Goal: Check status: Check status

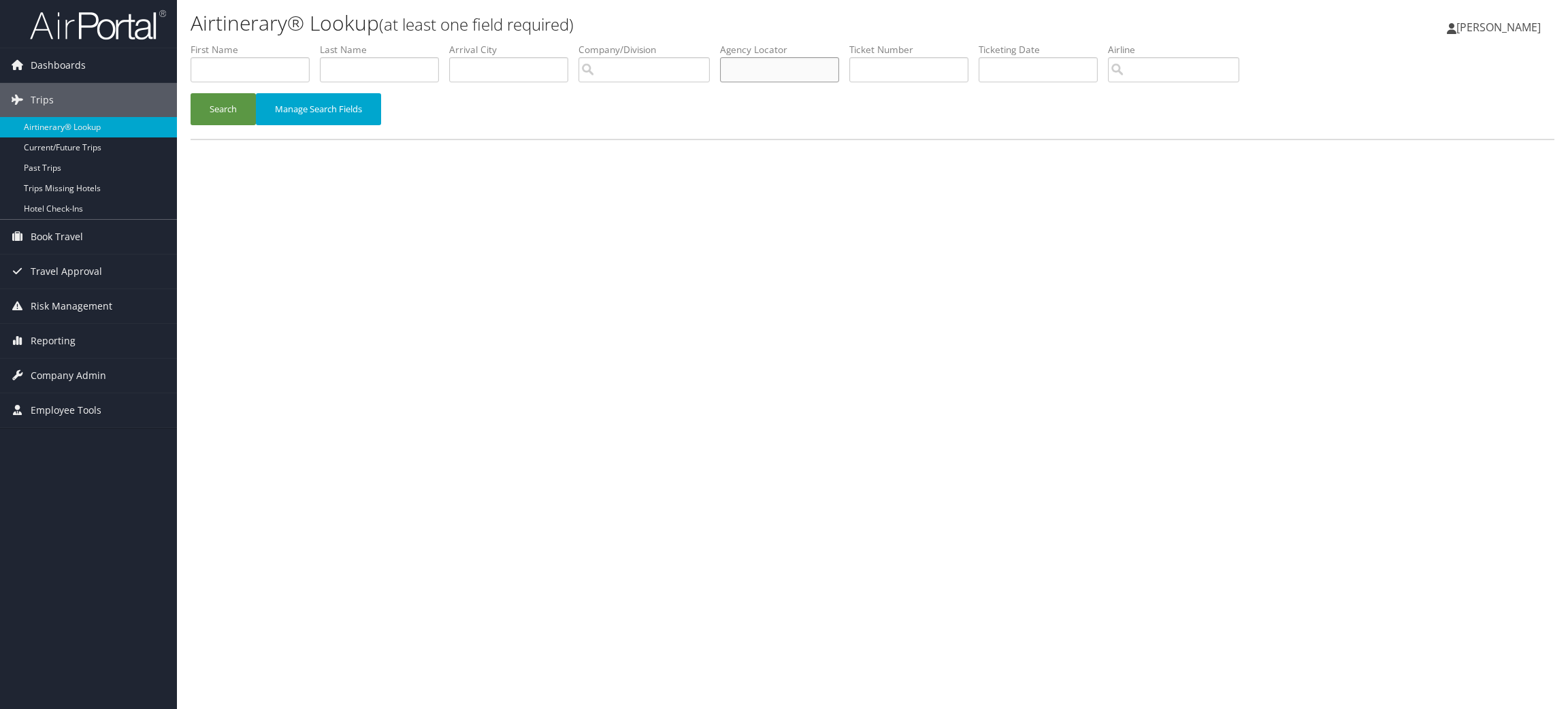
click at [781, 64] on input "text" at bounding box center [779, 70] width 119 height 25
paste input "D1Y6G0"
type input "D1Y6G0"
click at [218, 108] on button "Search" at bounding box center [223, 109] width 65 height 32
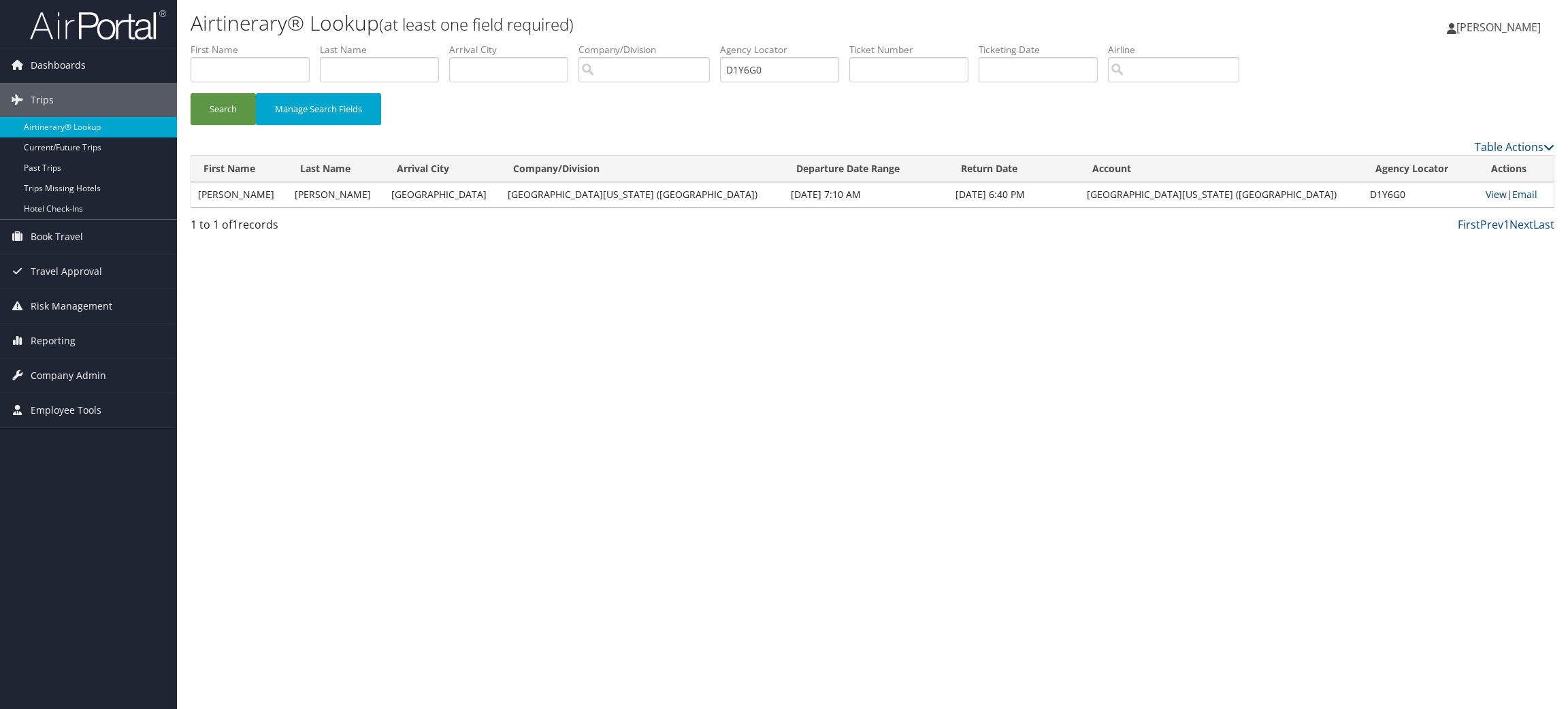
click at [1486, 195] on link "View" at bounding box center [1496, 194] width 21 height 13
click at [101, 273] on link "Travel Approval" at bounding box center [88, 271] width 177 height 34
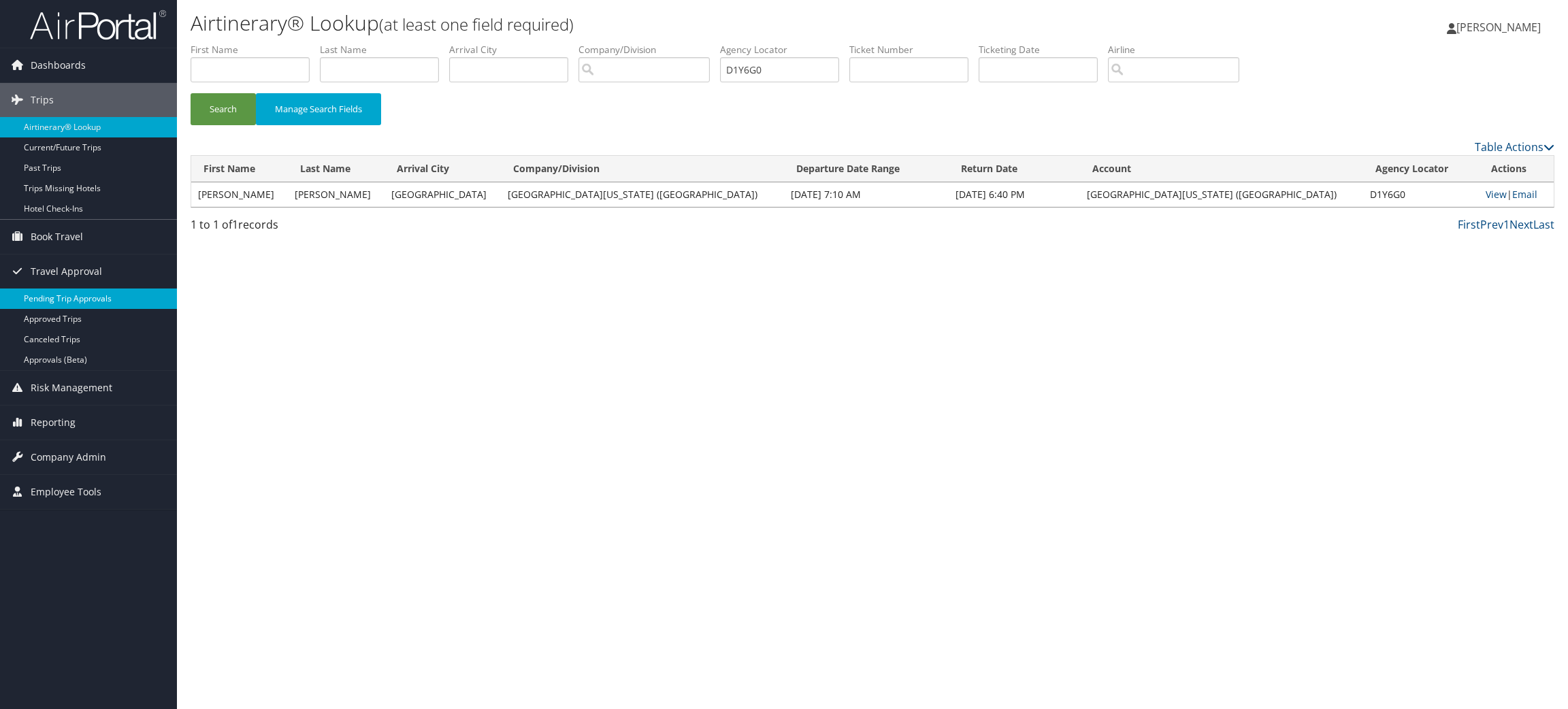
click at [89, 296] on link "Pending Trip Approvals" at bounding box center [88, 298] width 177 height 20
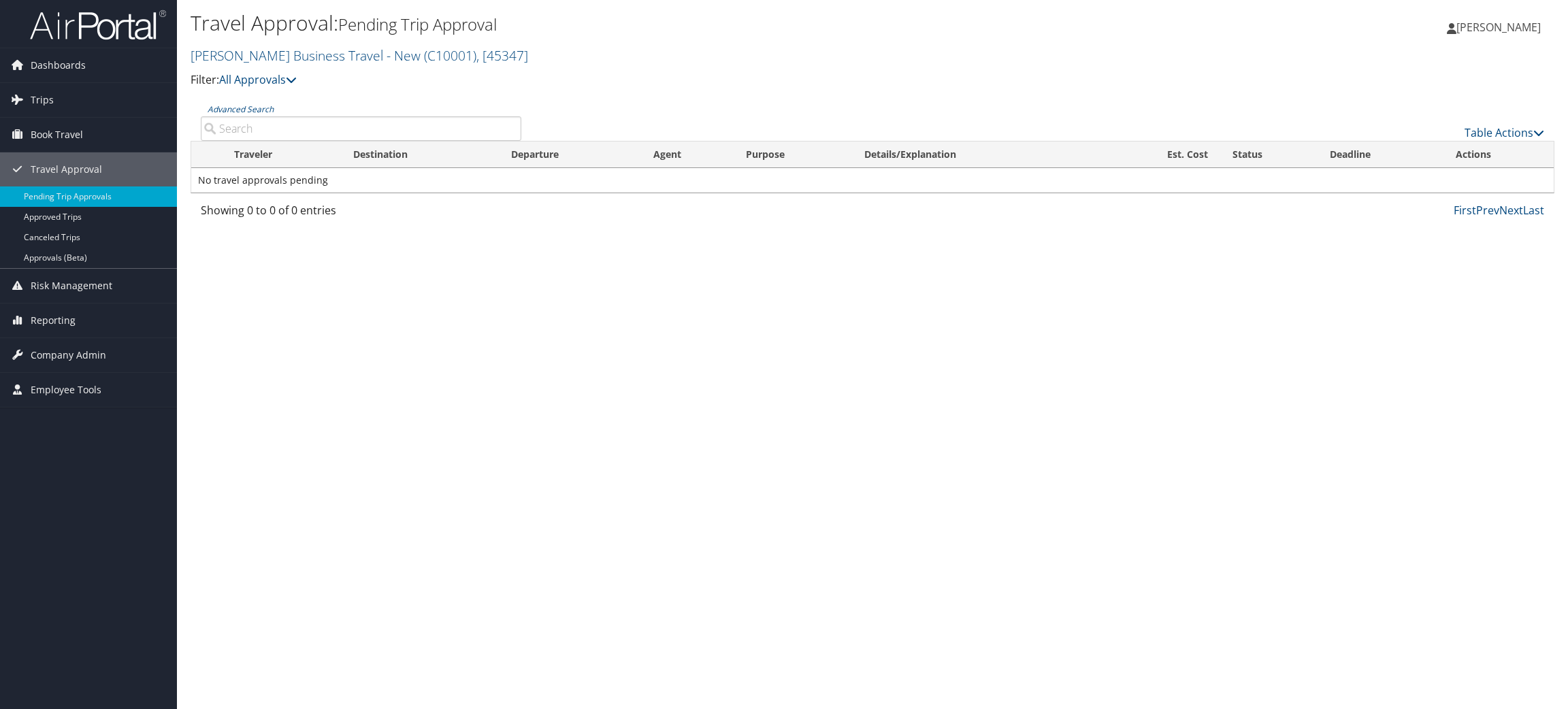
click at [393, 133] on input "Advanced Search" at bounding box center [361, 128] width 321 height 25
paste input "D1Y6G0"
type input "D1Y6G0"
click at [1525, 130] on link "Table Actions" at bounding box center [1504, 133] width 79 height 15
click at [1391, 273] on div at bounding box center [784, 354] width 1568 height 709
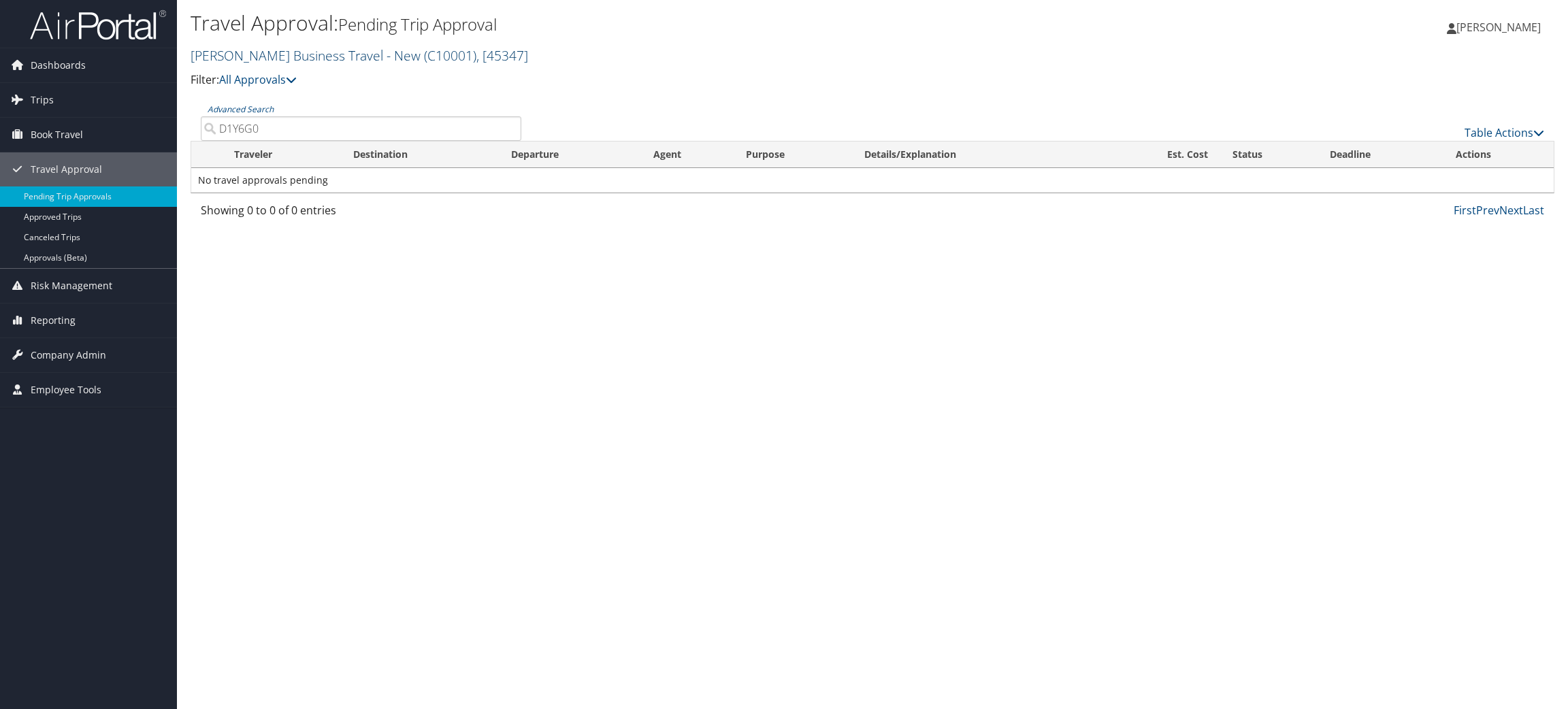
click at [424, 53] on span "( C10001 )" at bounding box center [450, 55] width 52 height 19
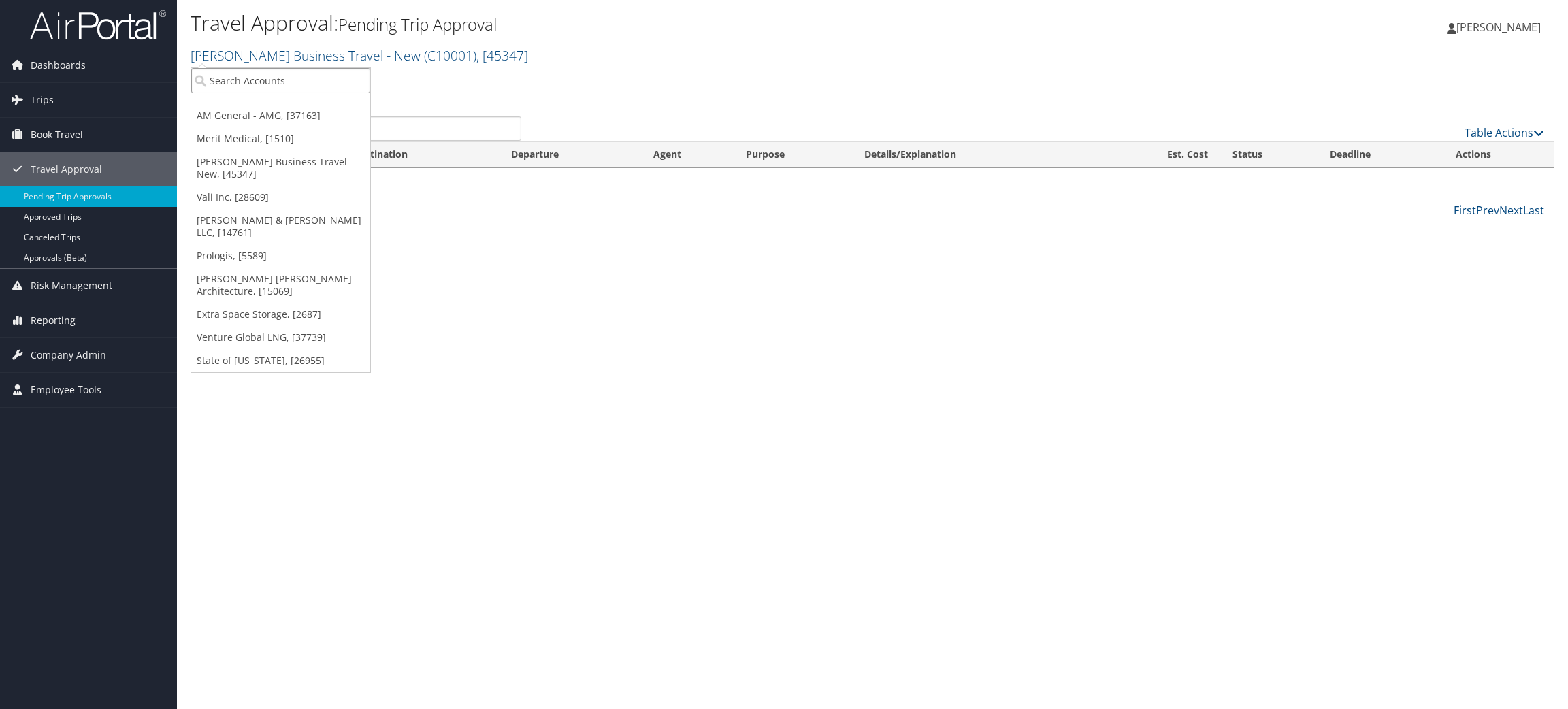
click at [314, 84] on input "search" at bounding box center [280, 81] width 179 height 25
click at [693, 55] on h2 "Christopherson Business Travel - New ( C10001 ) , [ 45347 ]" at bounding box center [644, 54] width 909 height 23
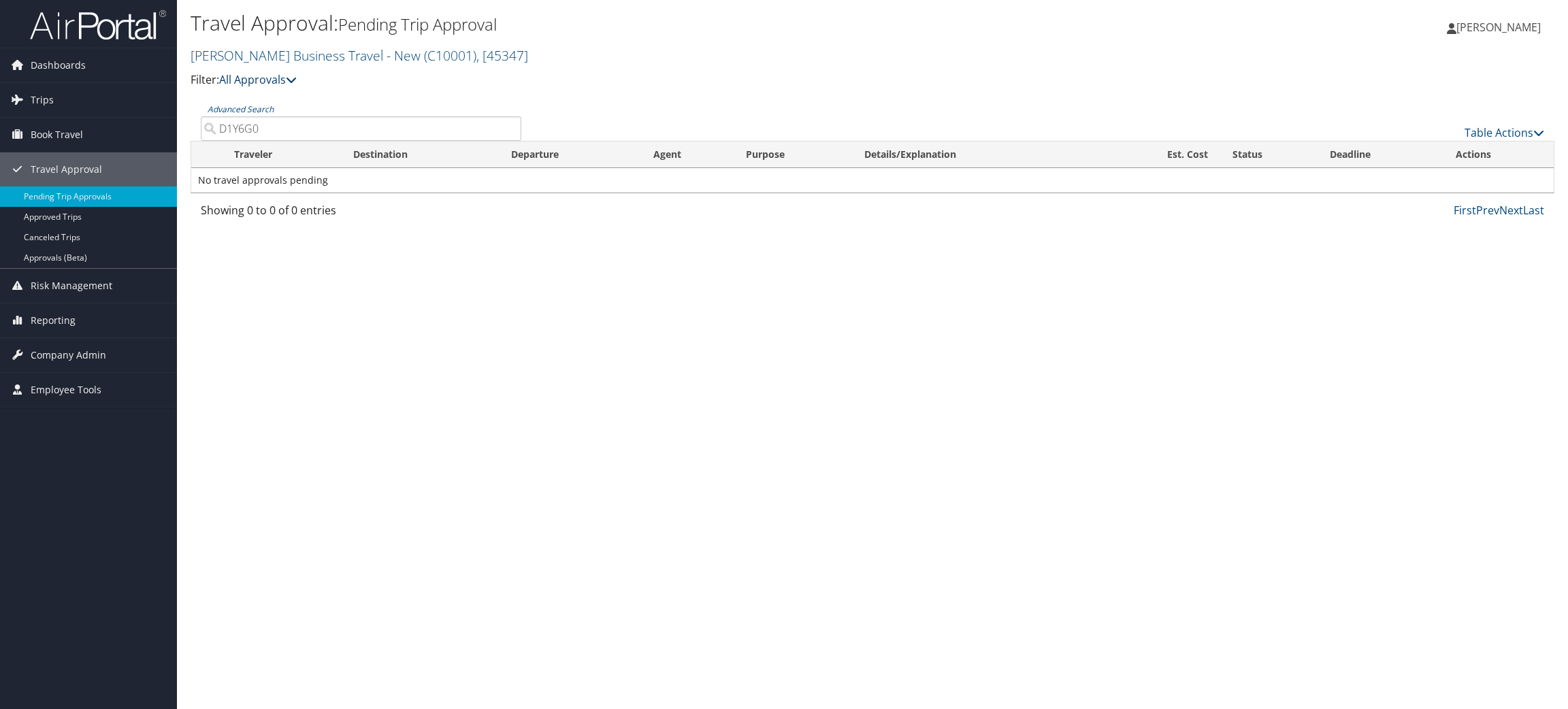
click at [288, 76] on link "All Approvals" at bounding box center [258, 79] width 78 height 15
click at [272, 96] on link "My Approvals" at bounding box center [312, 100] width 179 height 23
click at [258, 104] on link "Advanced Search" at bounding box center [240, 109] width 66 height 11
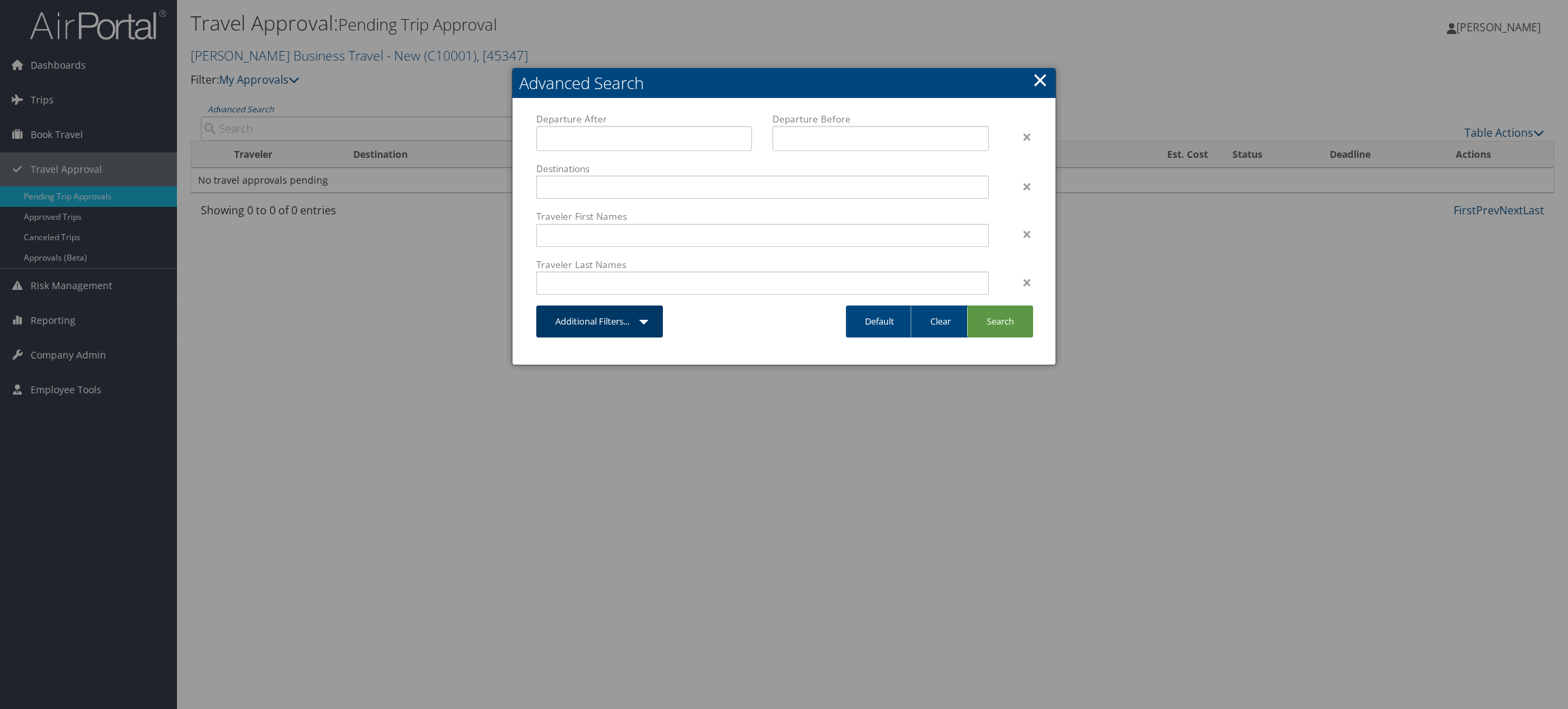
click at [640, 317] on link "Additional Filters..." at bounding box center [599, 322] width 127 height 32
click at [566, 354] on icon "Available Filters..." at bounding box center [530, 351] width 80 height 13
click at [1005, 324] on link "Search" at bounding box center [1000, 322] width 66 height 32
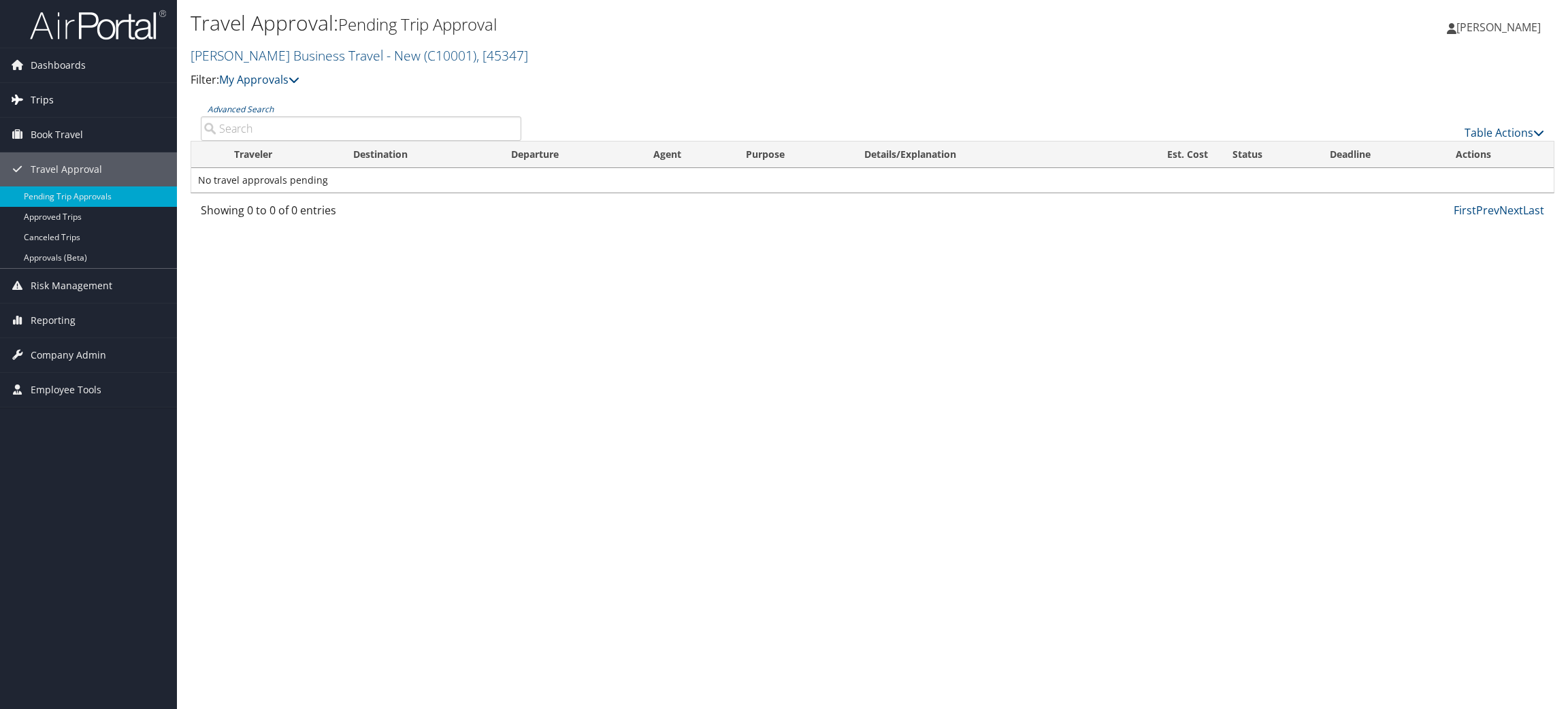
click at [43, 93] on span "Trips" at bounding box center [42, 100] width 23 height 34
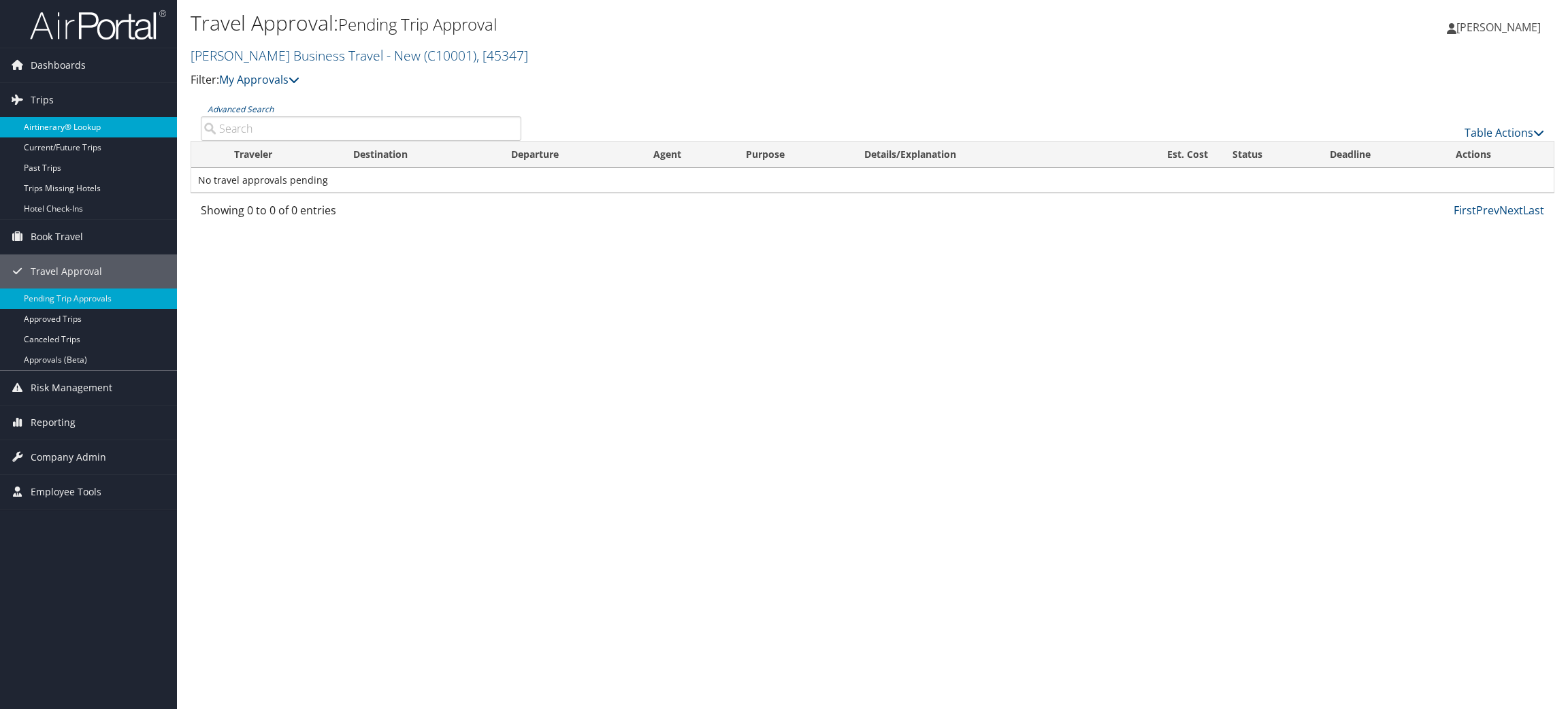
click at [66, 121] on link "Airtinerary® Lookup" at bounding box center [88, 127] width 177 height 20
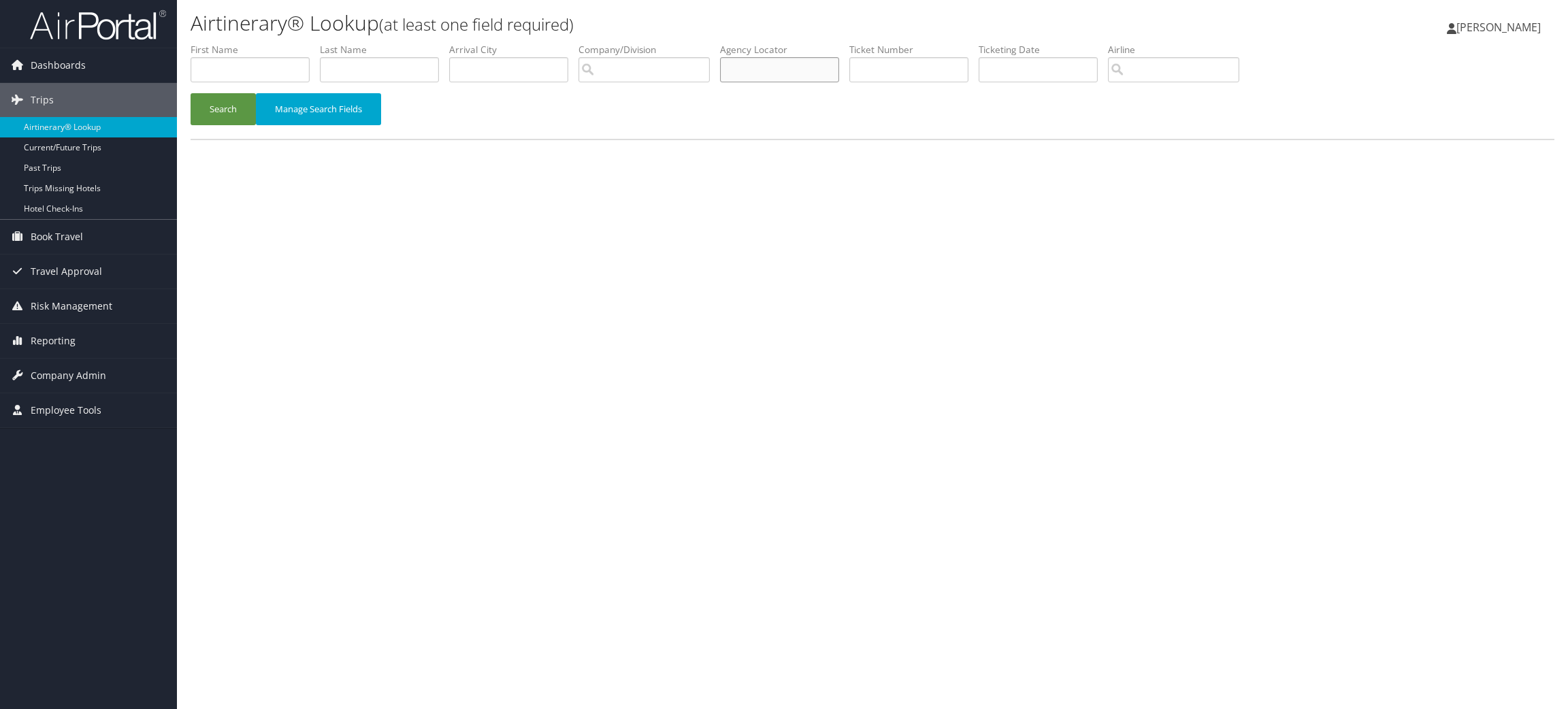
click at [802, 75] on input "text" at bounding box center [779, 70] width 119 height 25
paste input "D1LP93"
click at [209, 110] on button "Search" at bounding box center [223, 109] width 65 height 32
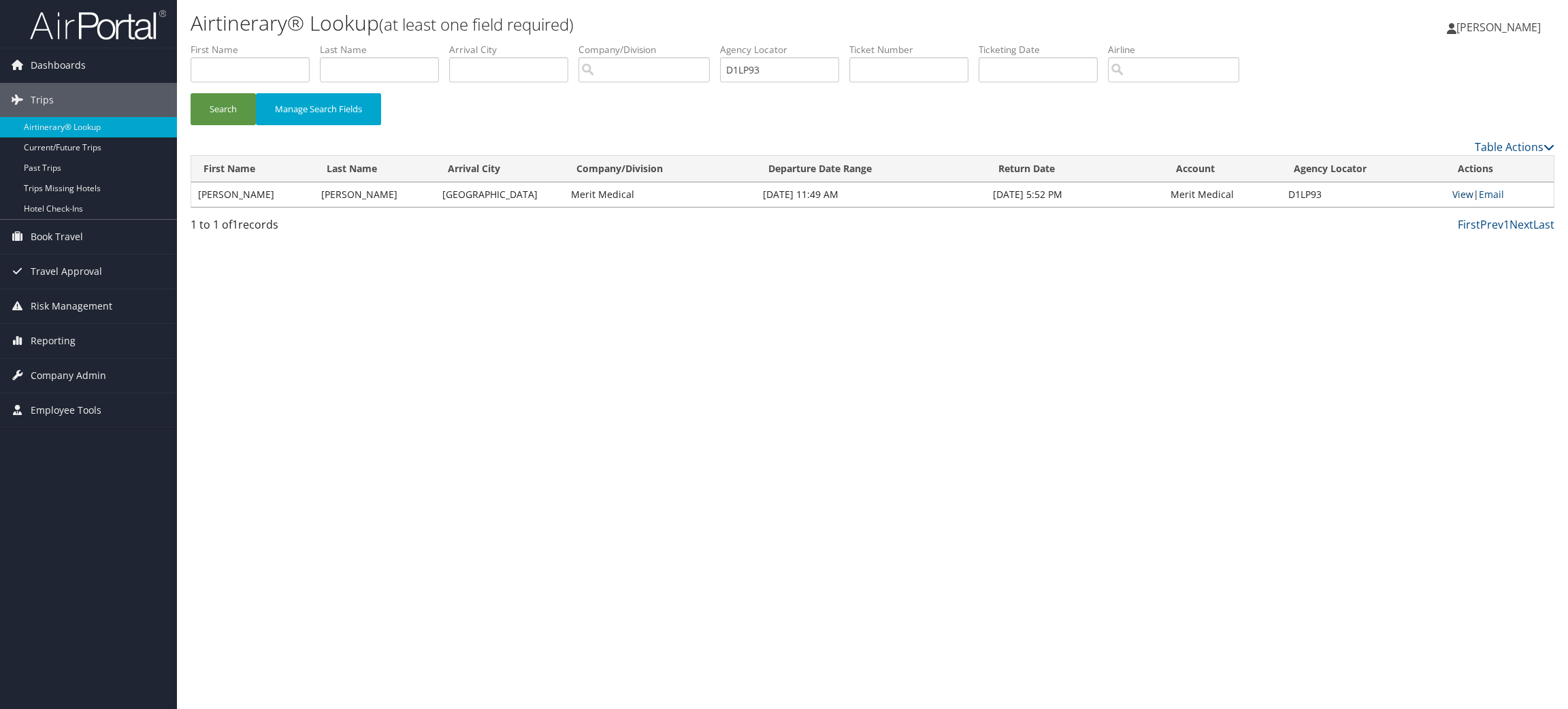
click at [1457, 194] on link "View" at bounding box center [1462, 194] width 21 height 13
click at [806, 64] on input "D1LP93" at bounding box center [779, 70] width 119 height 25
paste input "SMN"
click at [224, 110] on button "Search" at bounding box center [223, 109] width 65 height 32
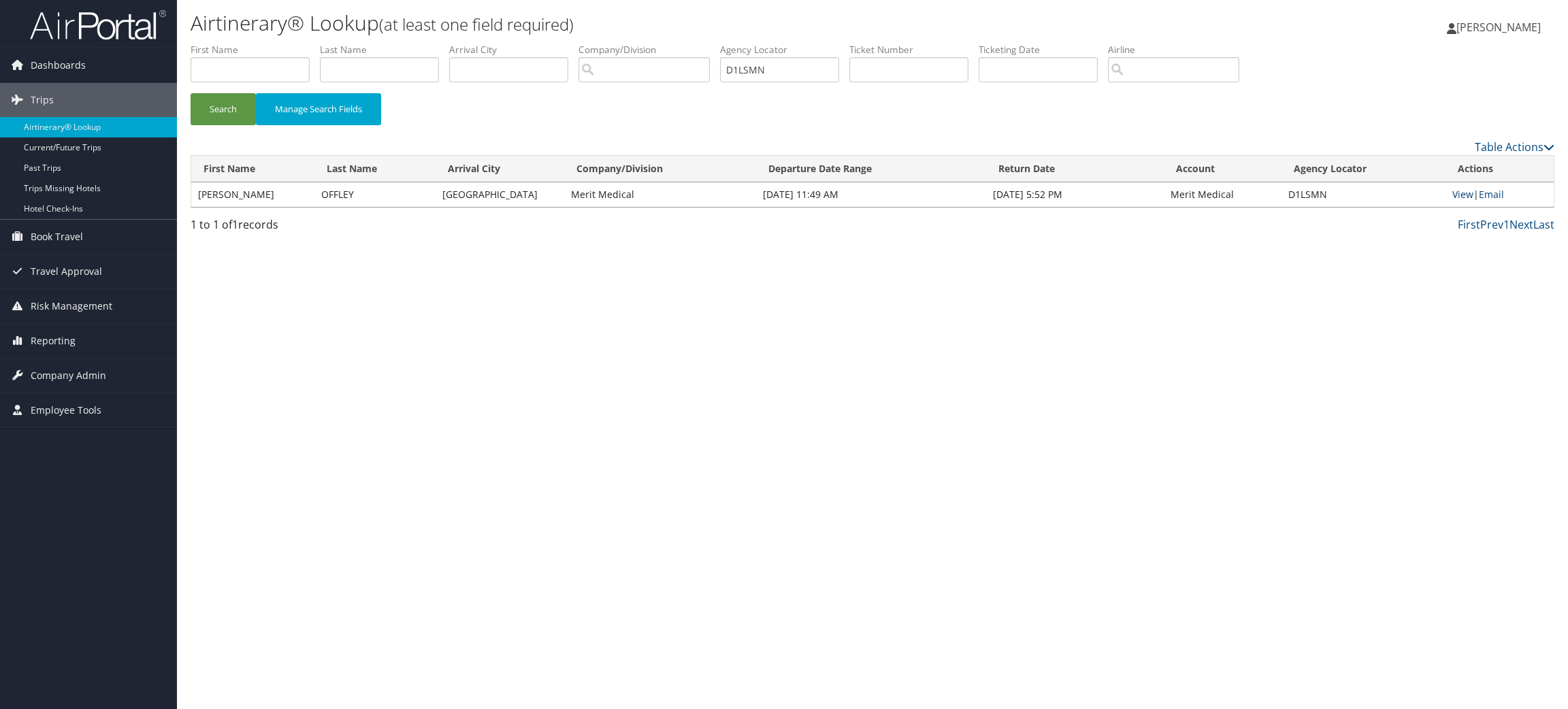
click at [1461, 196] on link "View" at bounding box center [1462, 194] width 21 height 13
click at [820, 64] on input "D1LSMN" at bounding box center [779, 70] width 119 height 25
paste input "M53C"
click at [239, 109] on button "Search" at bounding box center [223, 109] width 65 height 32
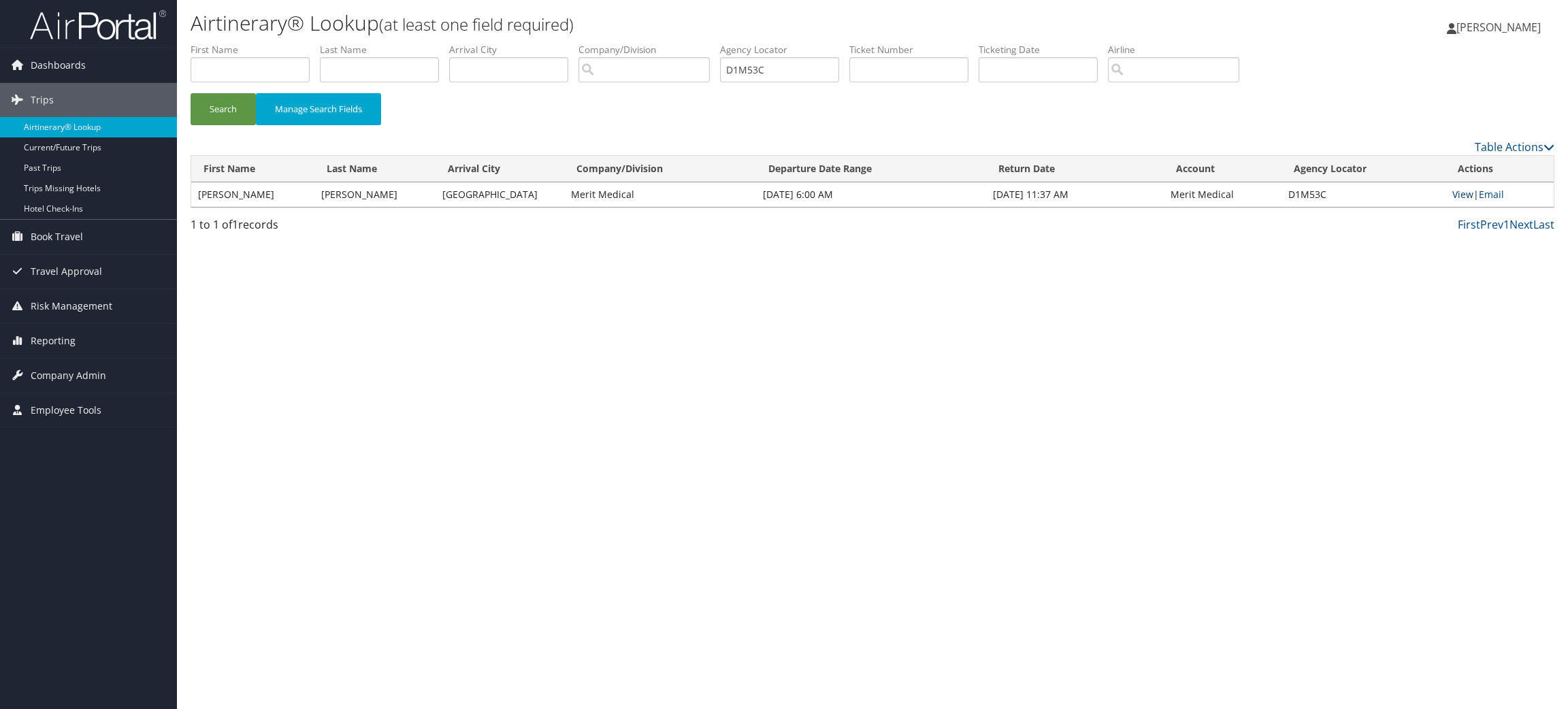
click at [1459, 194] on link "View" at bounding box center [1462, 194] width 21 height 13
click at [794, 73] on input "D1M53C" at bounding box center [779, 70] width 119 height 25
paste input "N5"
click at [226, 103] on button "Search" at bounding box center [223, 109] width 65 height 32
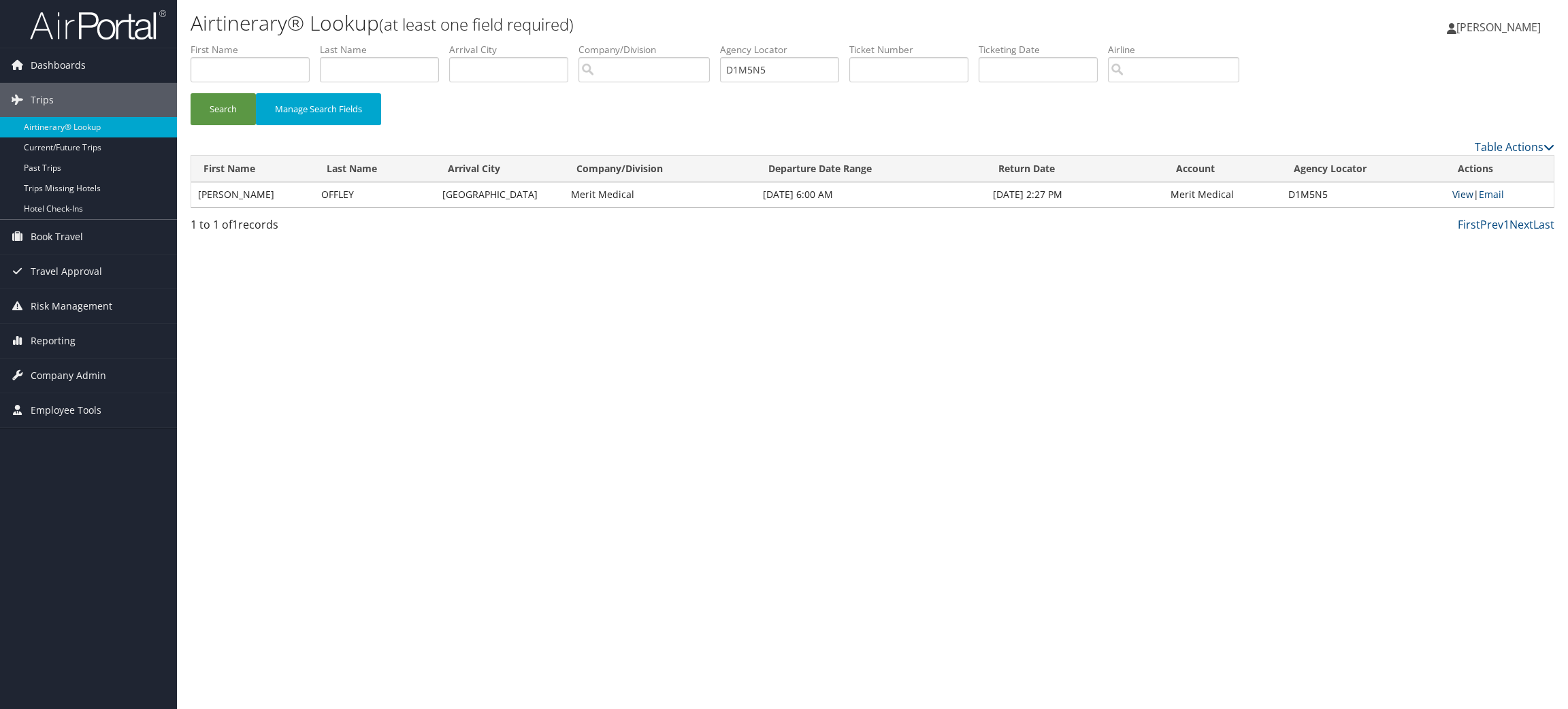
click at [1460, 195] on link "View" at bounding box center [1462, 194] width 21 height 13
click at [799, 70] on input "D1M5N5" at bounding box center [779, 70] width 119 height 25
paste input "8KS"
type input "D1M8KS"
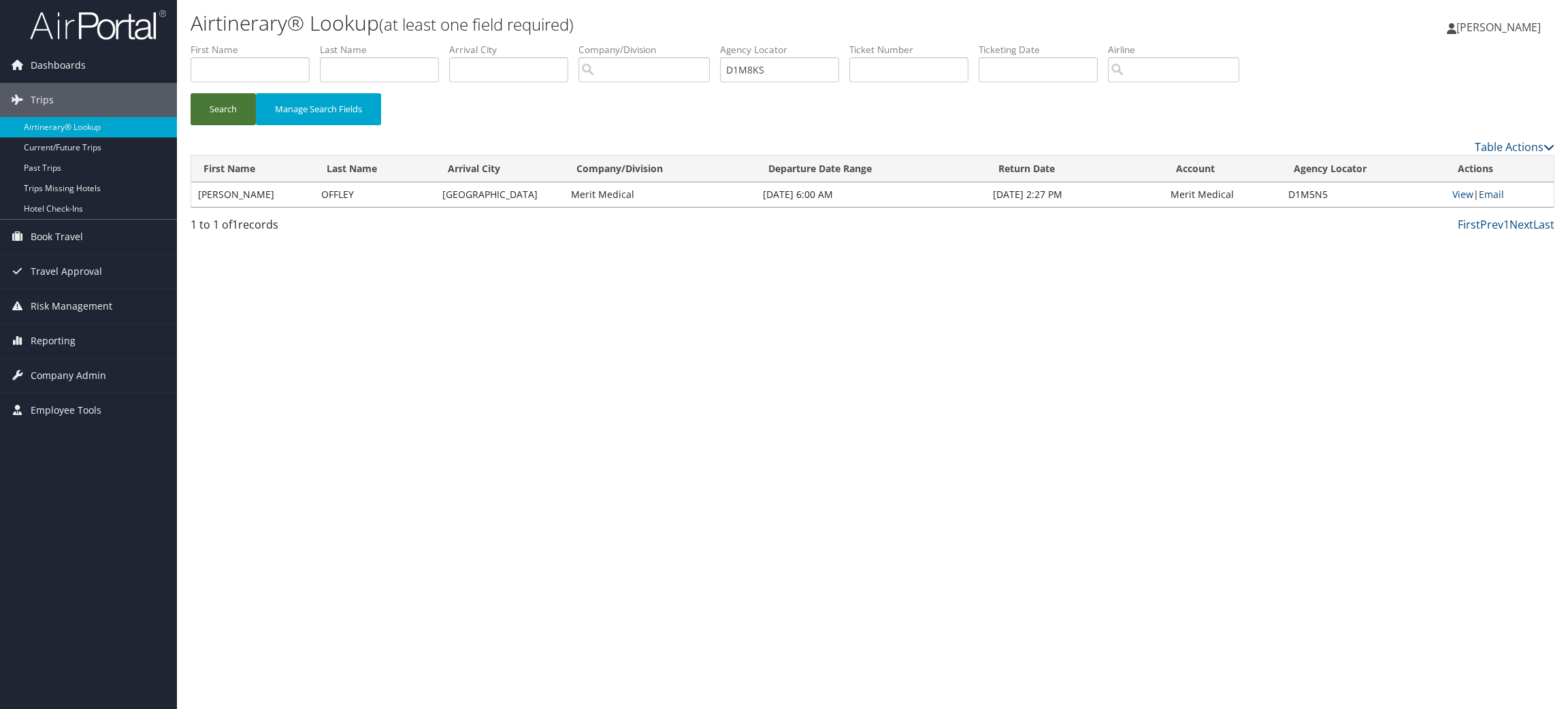
click at [221, 100] on button "Search" at bounding box center [223, 109] width 65 height 32
click at [1463, 190] on link "View" at bounding box center [1462, 194] width 21 height 13
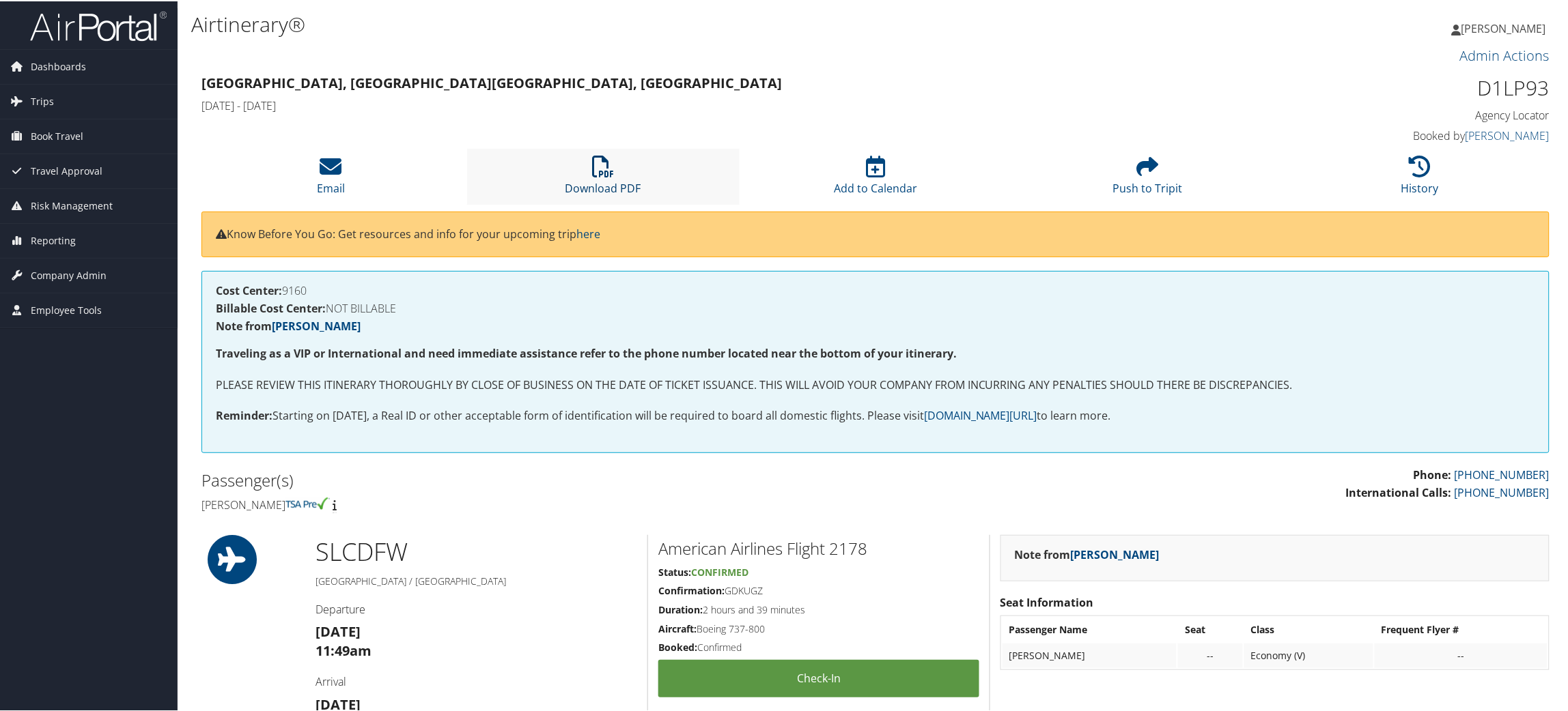
click at [599, 169] on icon at bounding box center [602, 165] width 22 height 22
click at [597, 161] on icon at bounding box center [602, 165] width 22 height 22
click at [613, 174] on li "Download PDF" at bounding box center [603, 175] width 272 height 56
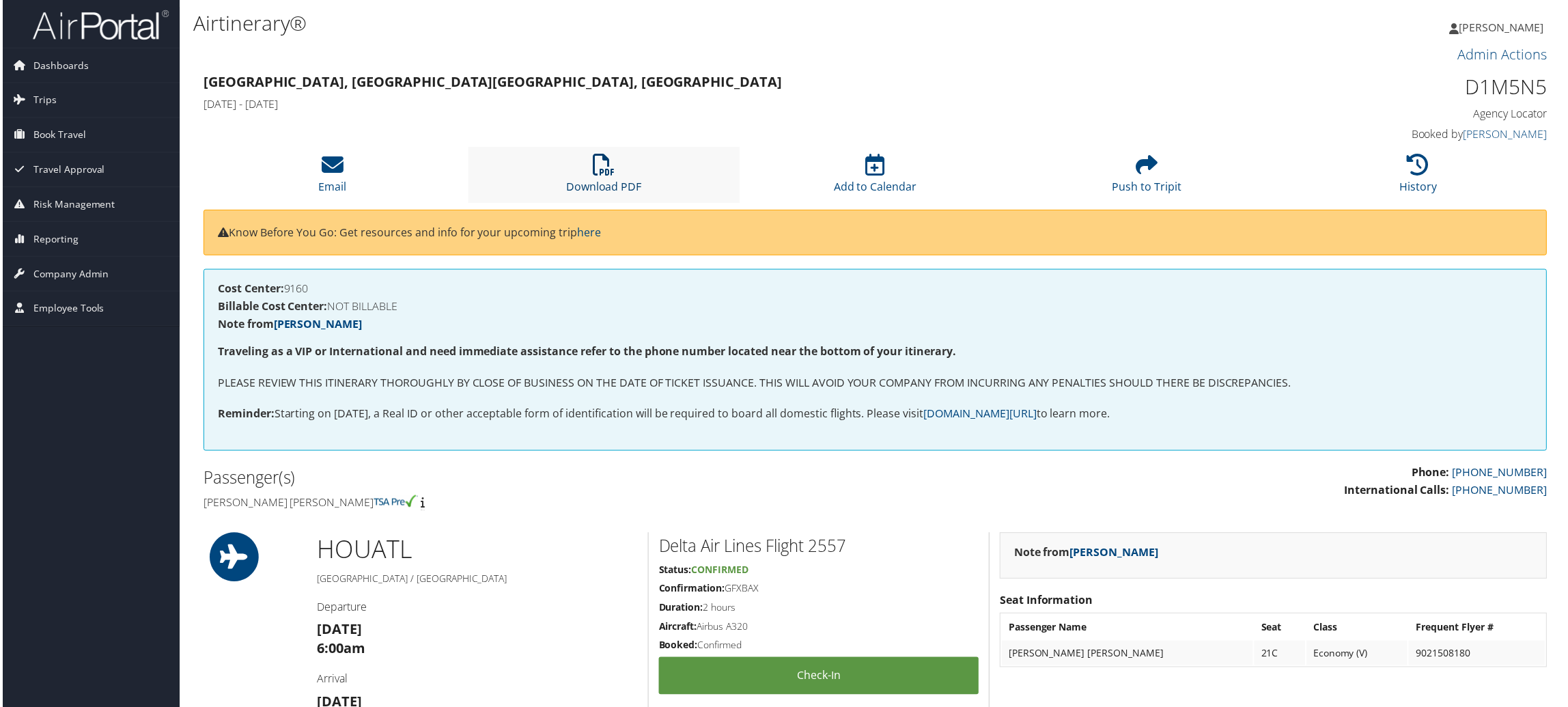
click at [610, 172] on icon at bounding box center [602, 165] width 22 height 22
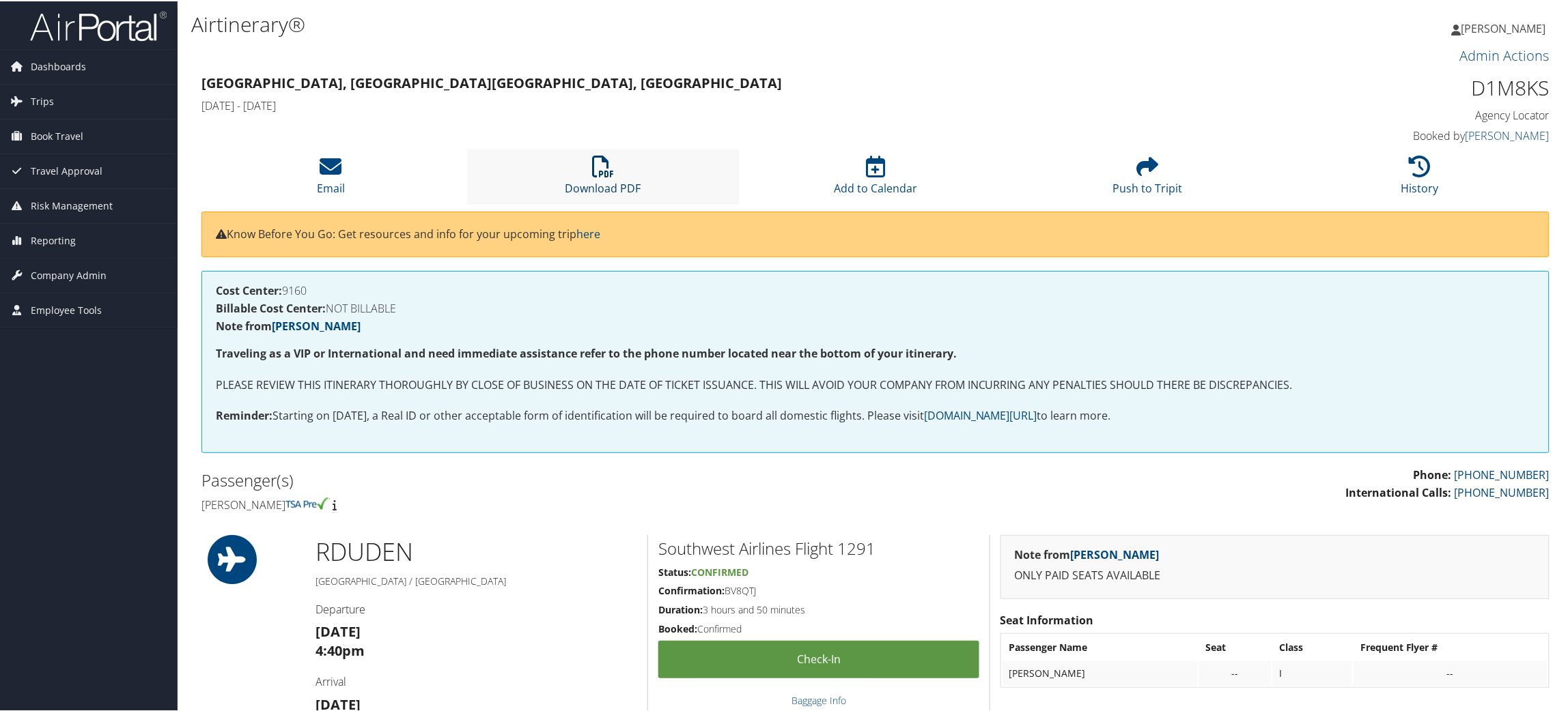
click at [592, 172] on icon at bounding box center [602, 165] width 22 height 22
